Goal: Download file/media

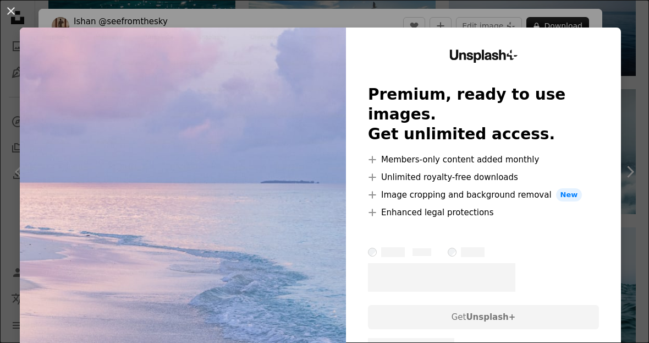
scroll to position [0, 418]
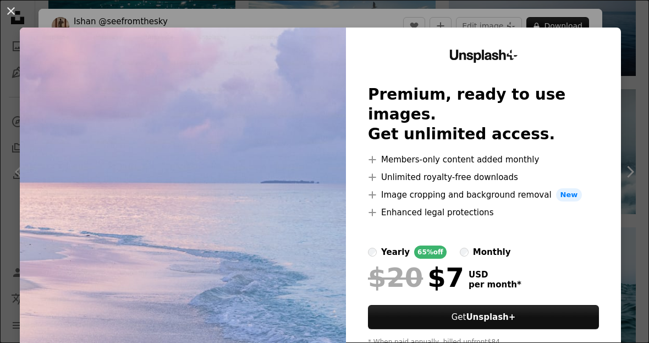
click at [612, 2] on div "An X shape Unsplash+ Premium, ready to use images. Get unlimited access. A plus…" at bounding box center [324, 171] width 649 height 343
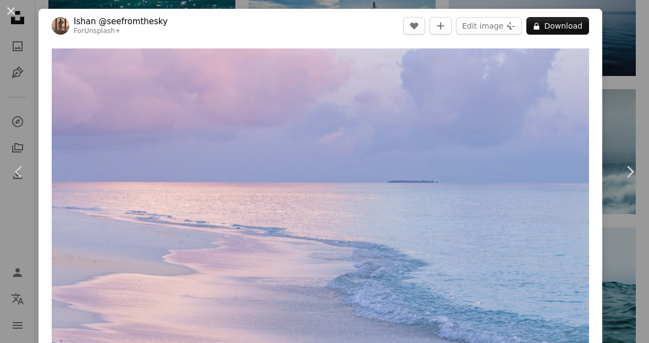
click at [615, 19] on div "An X shape Chevron left Chevron right [PERSON_NAME] @seefromthesky For Unsplash…" at bounding box center [324, 171] width 649 height 343
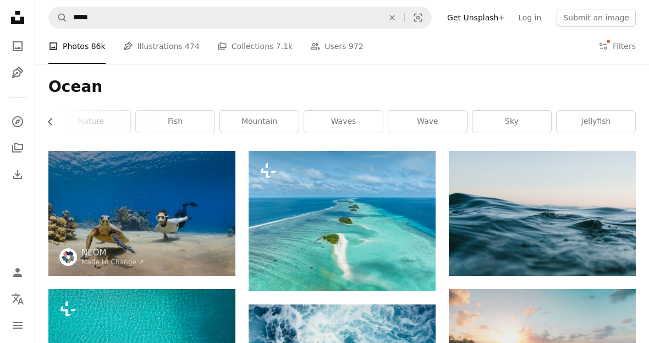
click at [626, 46] on button "Filters Filters" at bounding box center [617, 46] width 37 height 35
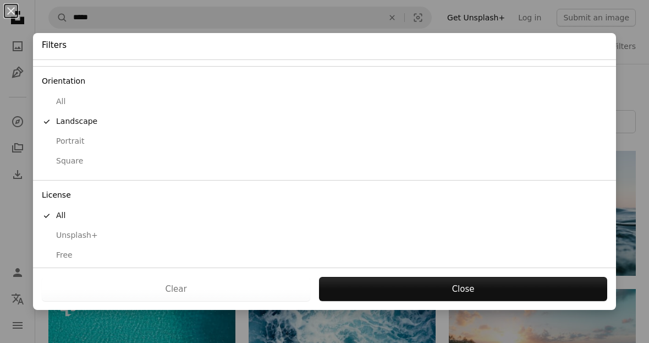
scroll to position [87, 0]
click at [85, 250] on div "Free" at bounding box center [325, 255] width 566 height 11
click at [447, 289] on button "Apply" at bounding box center [463, 289] width 289 height 24
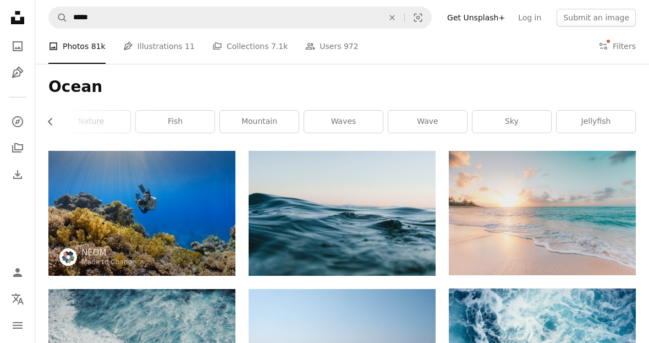
click at [396, 3] on nav "A magnifying glass ***** An X shape Visual search Filters Get Unsplash+ Log in …" at bounding box center [342, 17] width 614 height 35
click at [404, 8] on button "An X shape" at bounding box center [392, 17] width 24 height 21
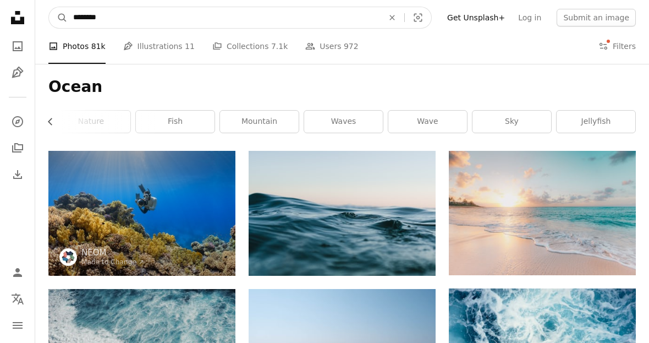
type input "******"
click at [58, 18] on button "A magnifying glass" at bounding box center [58, 17] width 19 height 21
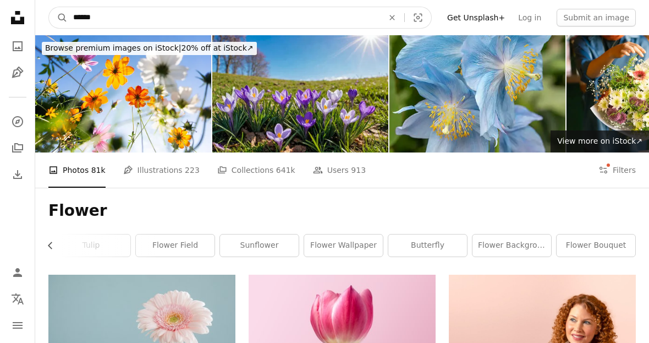
click at [298, 19] on input "******" at bounding box center [224, 17] width 313 height 21
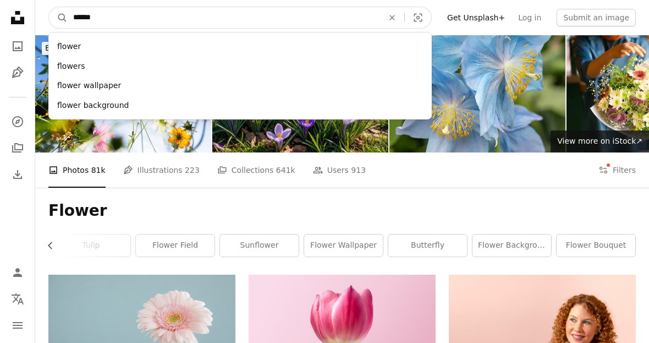
type input "*******"
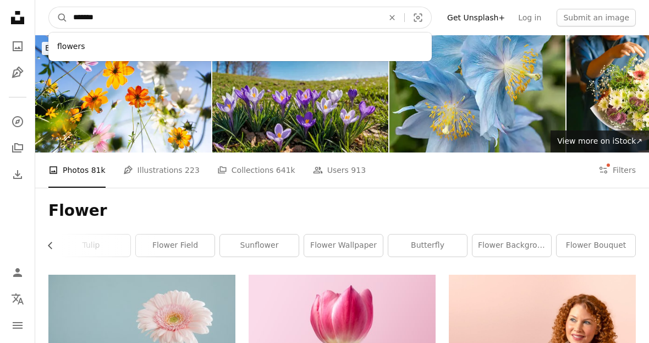
click at [58, 18] on button "A magnifying glass" at bounding box center [58, 17] width 19 height 21
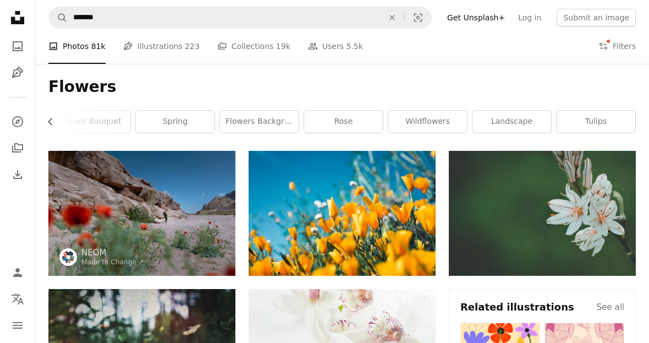
click at [11, 19] on icon at bounding box center [17, 17] width 13 height 13
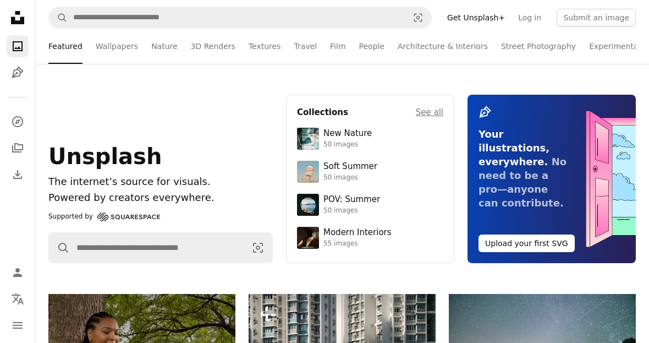
click at [458, 46] on link "Architecture & Interiors" at bounding box center [443, 46] width 90 height 35
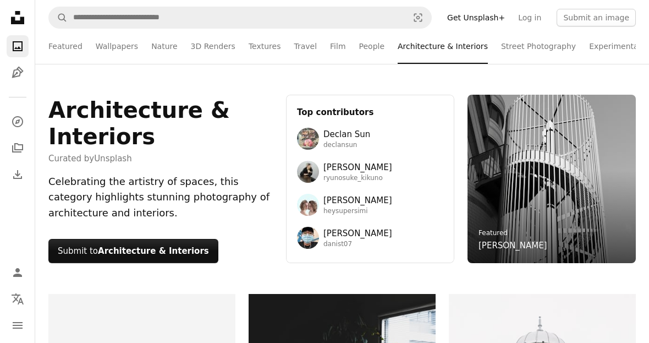
click at [121, 44] on link "Wallpapers" at bounding box center [117, 46] width 42 height 35
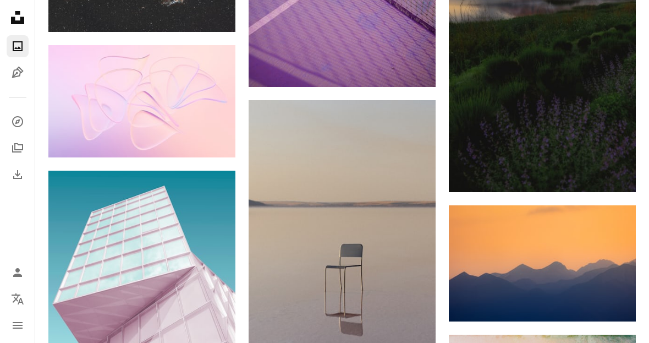
scroll to position [933, 0]
click at [10, 112] on link "A compass" at bounding box center [18, 122] width 22 height 22
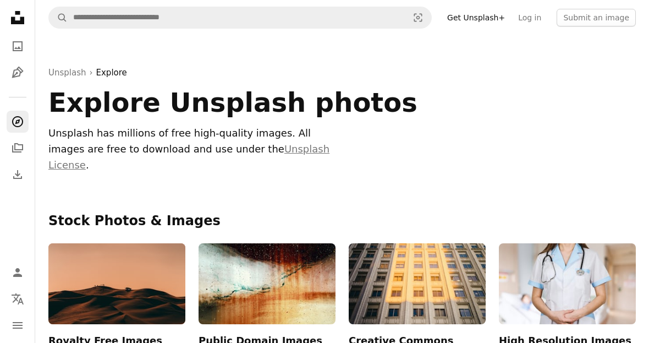
click at [14, 154] on icon "A stack of folders" at bounding box center [17, 147] width 13 height 13
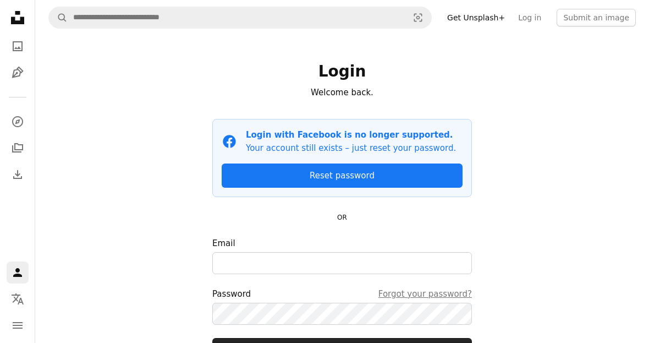
click at [13, 63] on link "Pen Tool" at bounding box center [18, 73] width 22 height 22
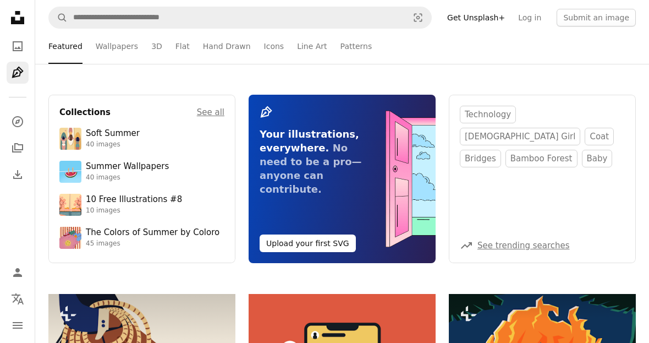
click at [22, 40] on icon "A photo" at bounding box center [17, 46] width 13 height 13
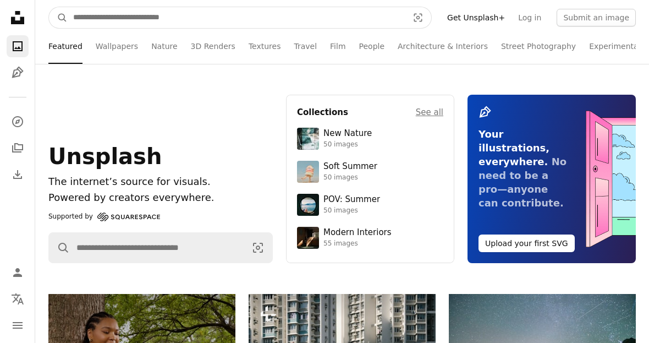
click at [266, 16] on input "Find visuals sitewide" at bounding box center [236, 17] width 337 height 21
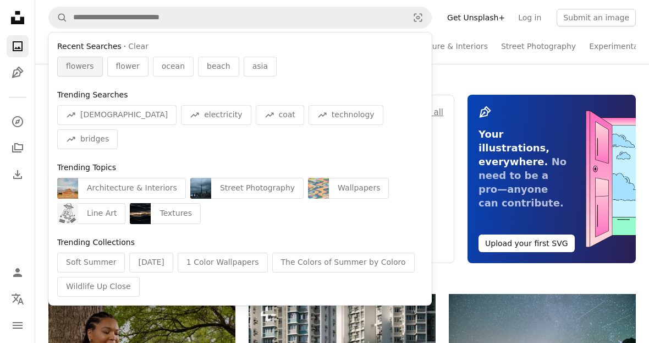
click at [81, 70] on span "flowers" at bounding box center [80, 66] width 28 height 11
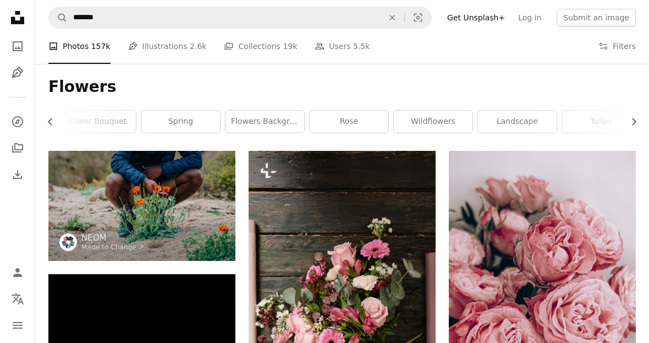
click at [619, 42] on button "Filters Filters" at bounding box center [617, 46] width 37 height 35
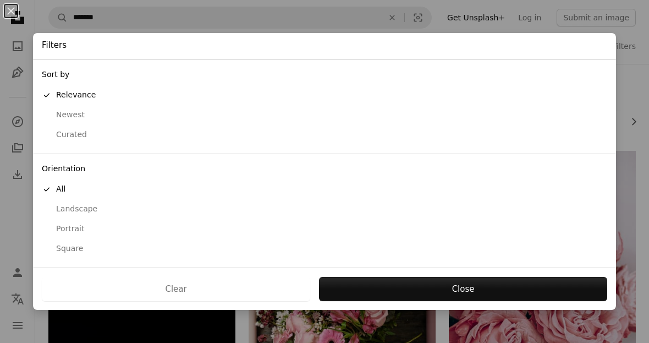
scroll to position [0, 418]
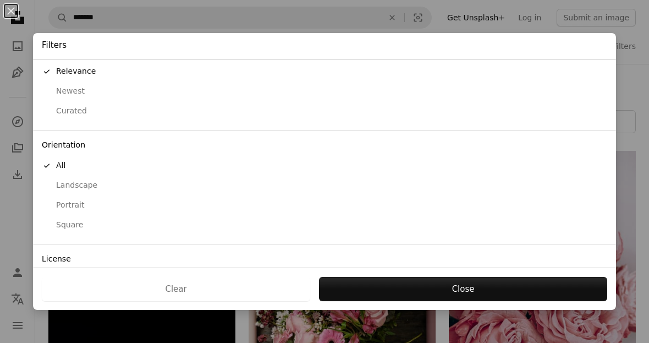
click at [101, 182] on div "Landscape" at bounding box center [325, 185] width 566 height 11
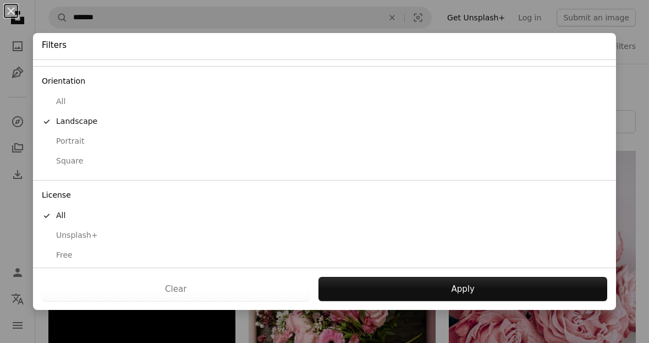
scroll to position [87, 0]
click at [92, 250] on div "Free" at bounding box center [325, 255] width 566 height 11
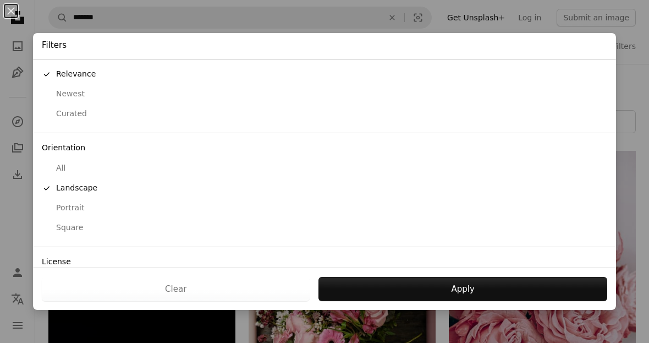
scroll to position [14, 0]
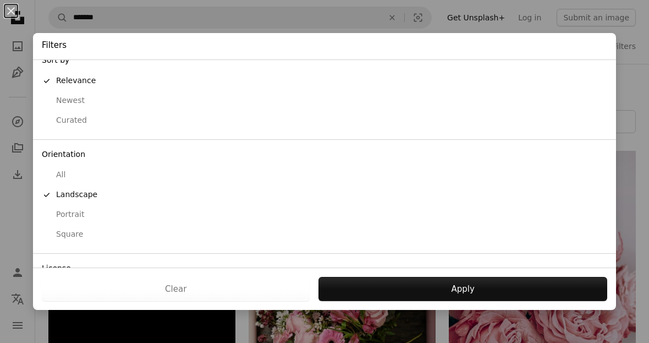
click at [86, 101] on div "Newest" at bounding box center [325, 100] width 566 height 11
click at [377, 294] on button "Apply" at bounding box center [463, 289] width 289 height 24
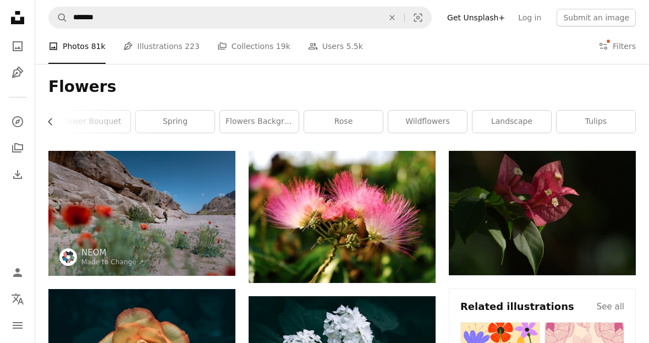
click at [631, 41] on button "Filters Filters" at bounding box center [617, 46] width 37 height 35
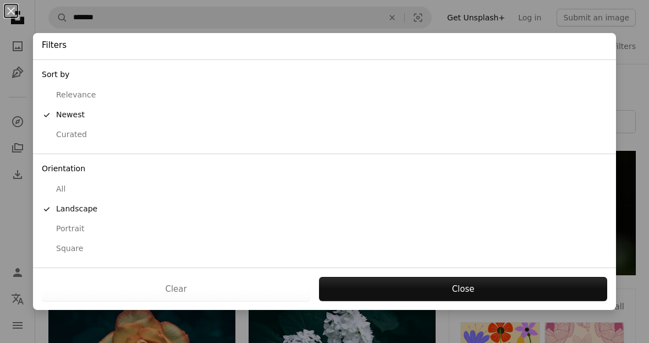
click at [80, 125] on button "Curated" at bounding box center [324, 135] width 583 height 20
click at [420, 299] on button "Apply" at bounding box center [463, 289] width 289 height 24
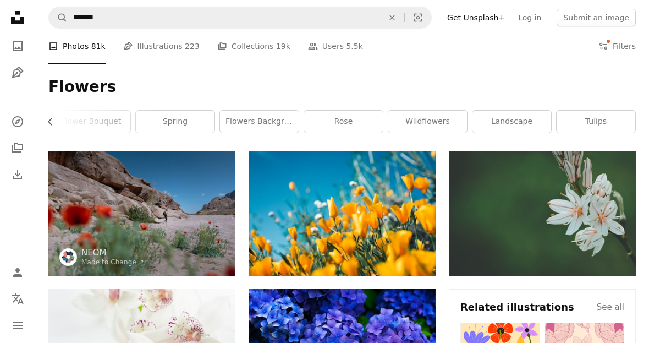
click at [404, 13] on icon "An X shape" at bounding box center [392, 17] width 24 height 9
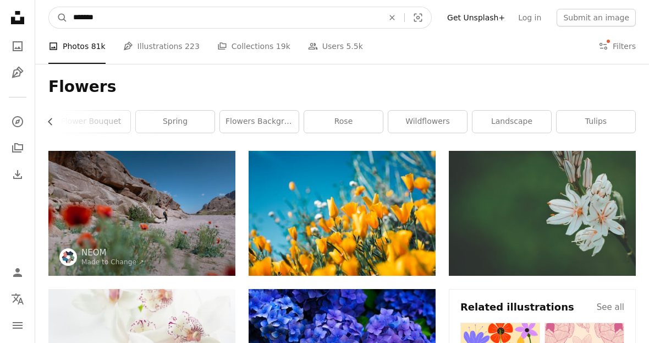
type input "*****"
click at [58, 18] on button "A magnifying glass" at bounding box center [58, 17] width 19 height 21
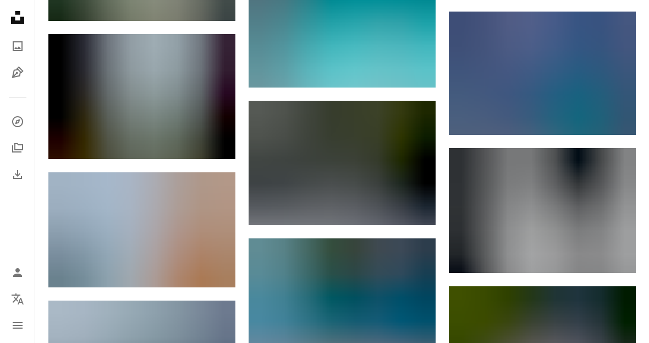
scroll to position [21177, 0]
